Goal: Find contact information: Find contact information

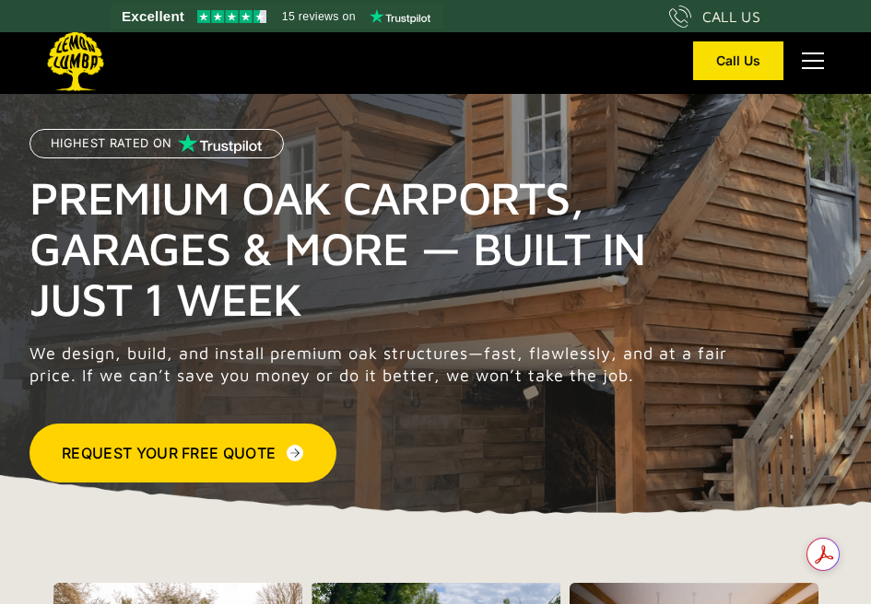
click at [822, 61] on div "menu" at bounding box center [813, 61] width 22 height 2
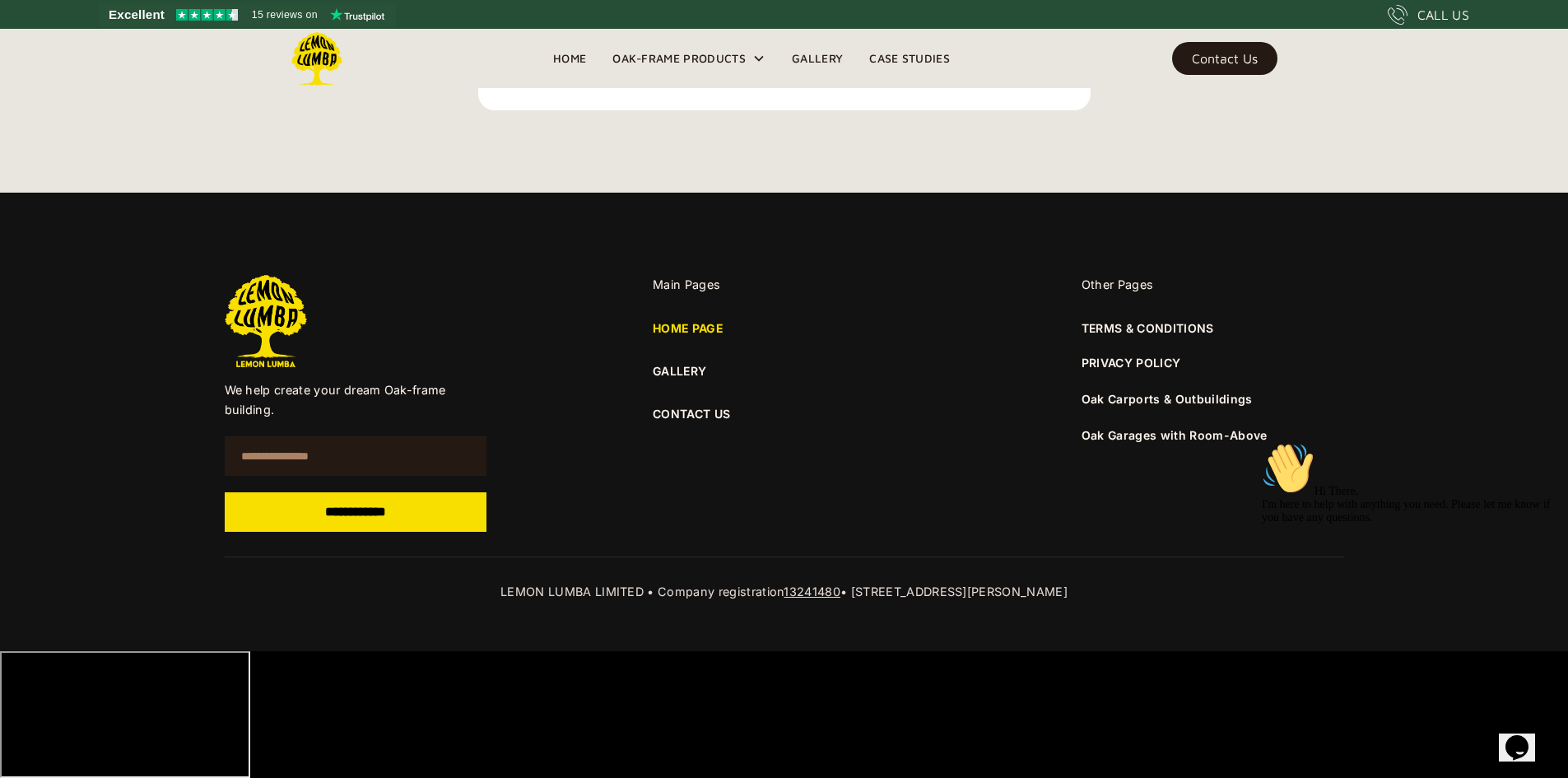
scroll to position [5900, 0]
drag, startPoint x: 843, startPoint y: 718, endPoint x: 1019, endPoint y: 720, distance: 176.0
click at [777, 540] on div "LEMON LUMBA LIMITED • Company registration 13241480 • 3-4 Broadwater Road, Roms…" at bounding box center [784, 591] width 1119 height 20
copy div "3-4 Broadwater Road, Romsey"
drag, startPoint x: 1094, startPoint y: 723, endPoint x: 1027, endPoint y: 715, distance: 67.5
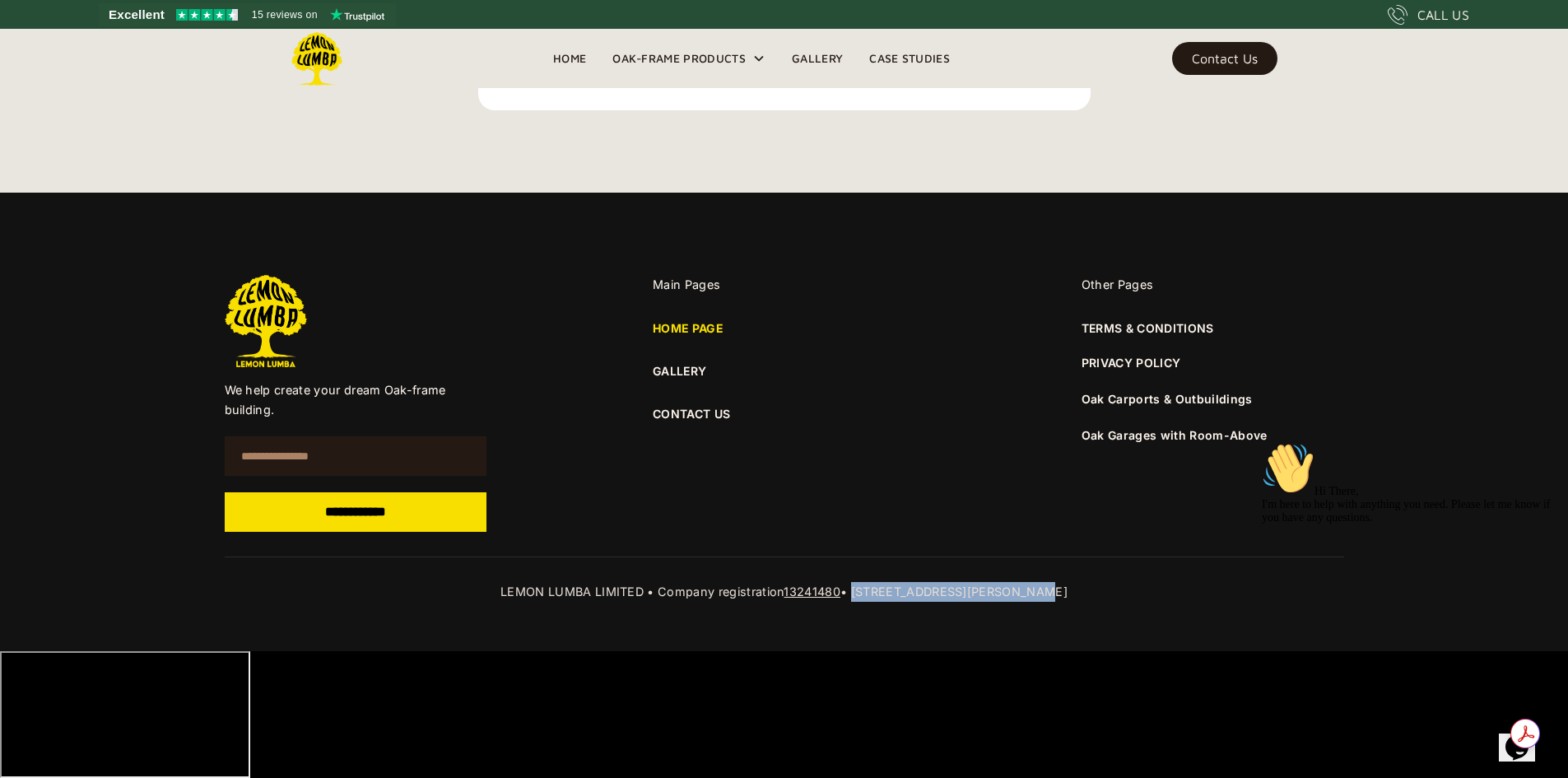
click at [777, 540] on div "LEMON LUMBA LIMITED • Company registration 13241480 • 3-4 Broadwater Road, Roms…" at bounding box center [784, 591] width 1119 height 20
copy div "SO51 8JJ"
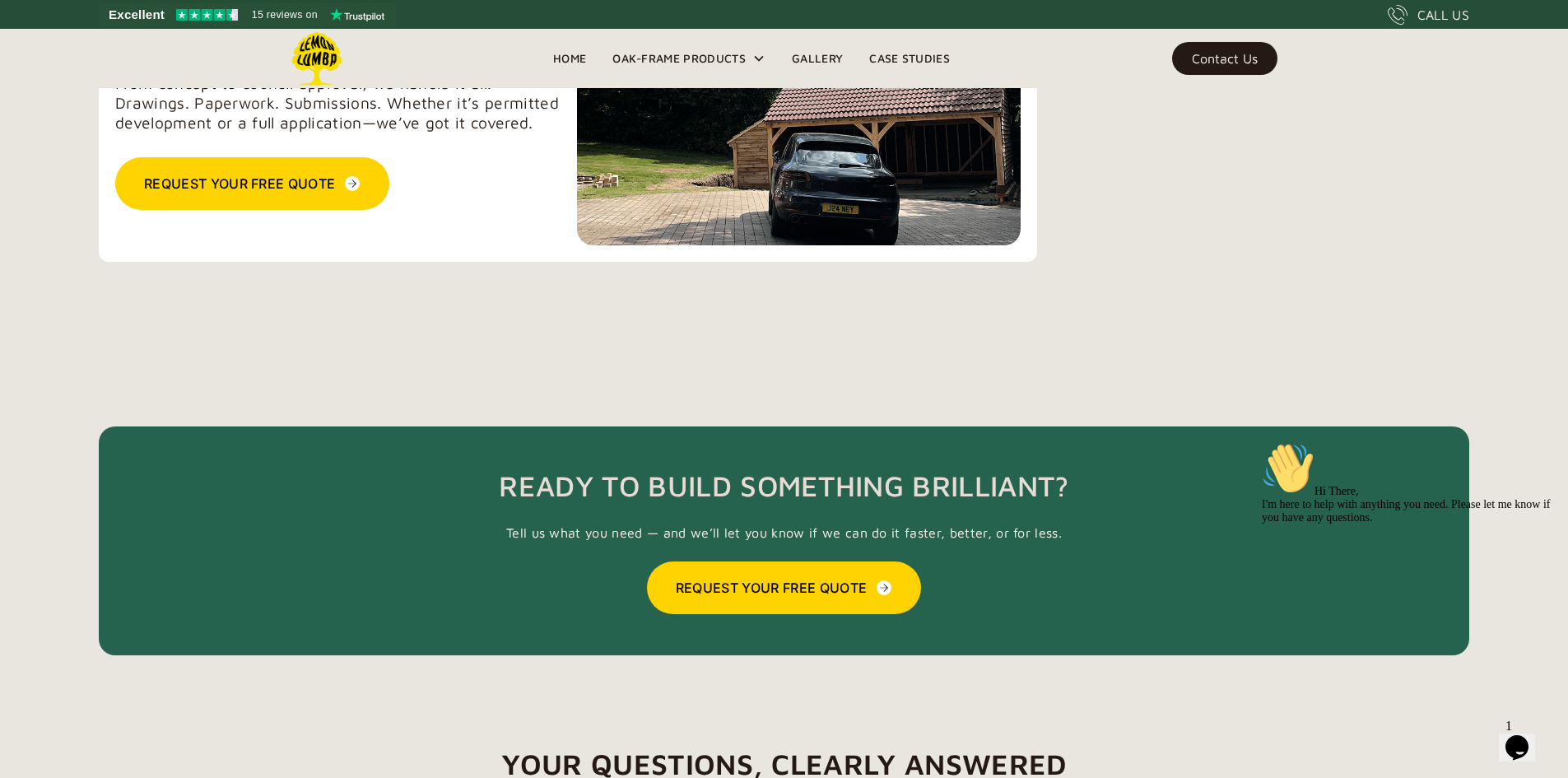
scroll to position [3884, 0]
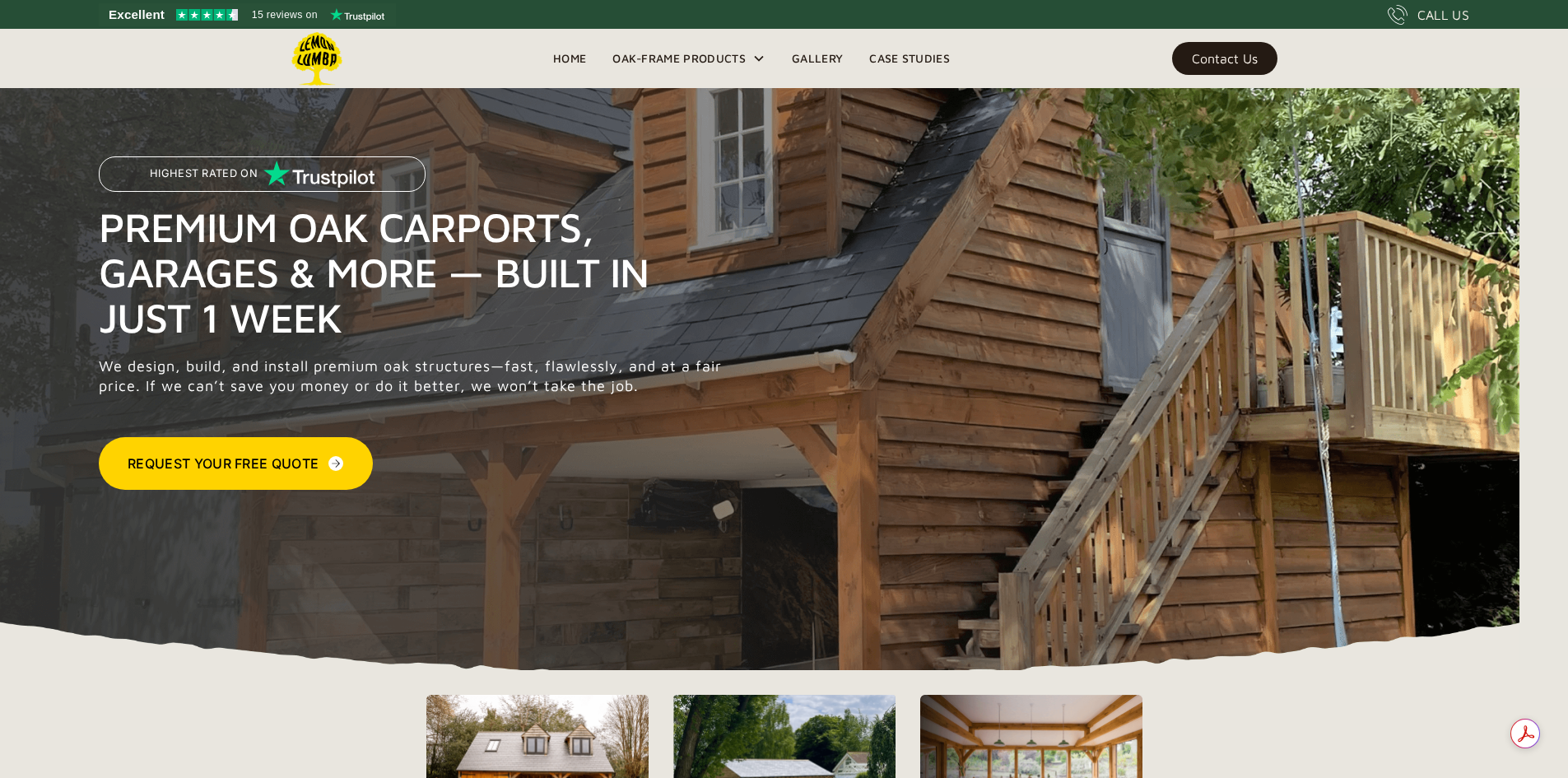
click at [1258, 61] on div "Contact Us" at bounding box center [1225, 58] width 66 height 12
